Goal: Task Accomplishment & Management: Manage account settings

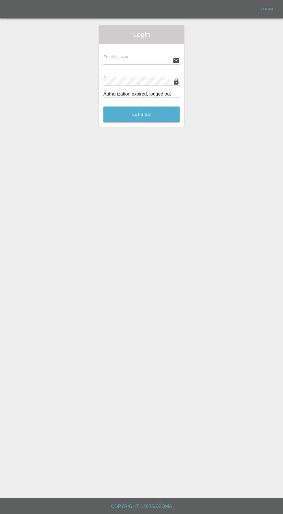
click at [127, 59] on input "text" at bounding box center [136, 60] width 67 height 8
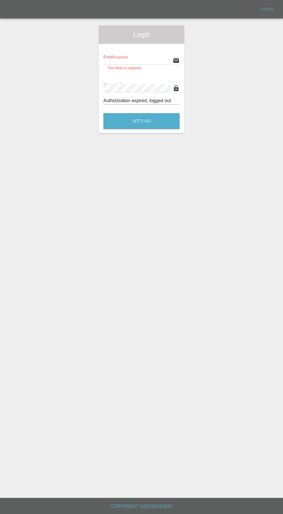
type input "[EMAIL_ADDRESS][DOMAIN_NAME]"
click at [103, 113] on button "Let's Go" at bounding box center [141, 121] width 76 height 16
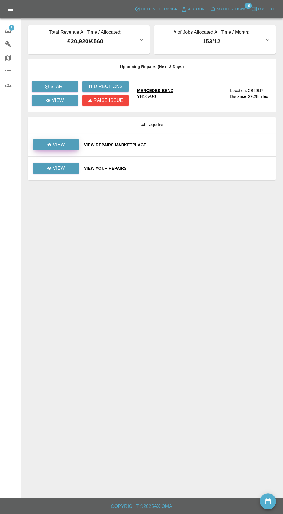
click at [63, 147] on p "View" at bounding box center [59, 145] width 12 height 7
